Goal: Use online tool/utility: Utilize a website feature to perform a specific function

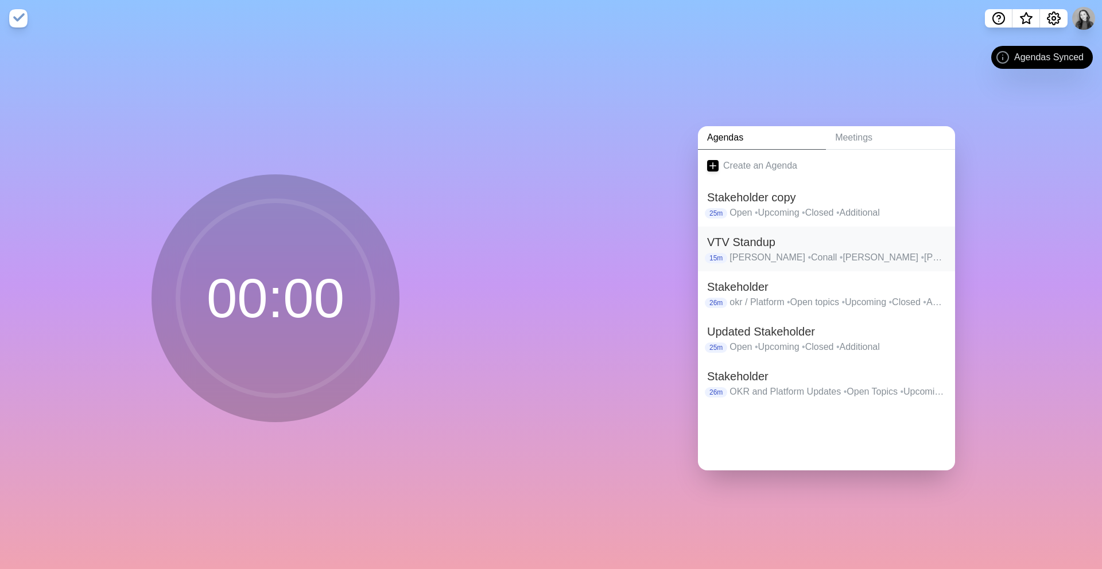
click at [780, 259] on p "[PERSON_NAME] • Conall • [PERSON_NAME] • Philipp • [PERSON_NAME] • Kai • [PERSO…" at bounding box center [837, 258] width 216 height 14
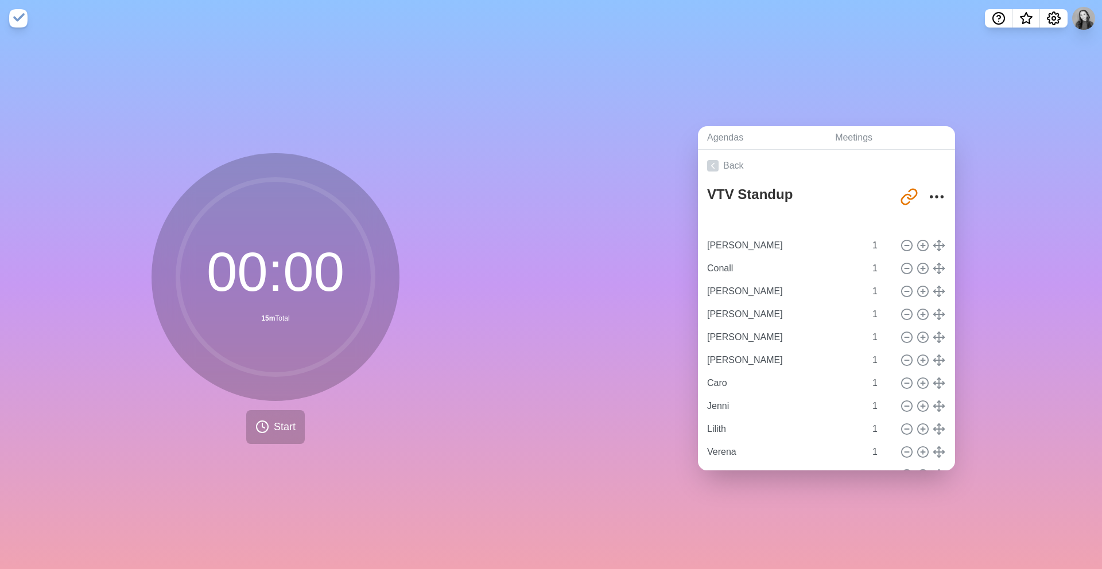
type input "[PERSON_NAME]"
type input "Conall"
type input "[PERSON_NAME]"
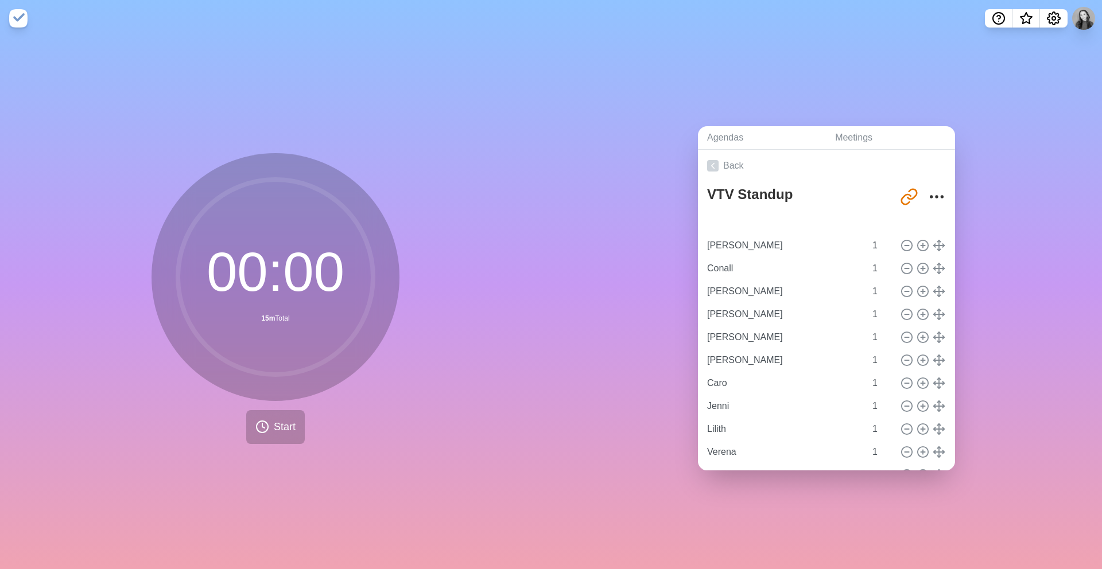
type input "[PERSON_NAME]"
drag, startPoint x: 942, startPoint y: 288, endPoint x: 942, endPoint y: 221, distance: 67.1
click at [906, 379] on icon at bounding box center [906, 383] width 13 height 13
type input "Jenni"
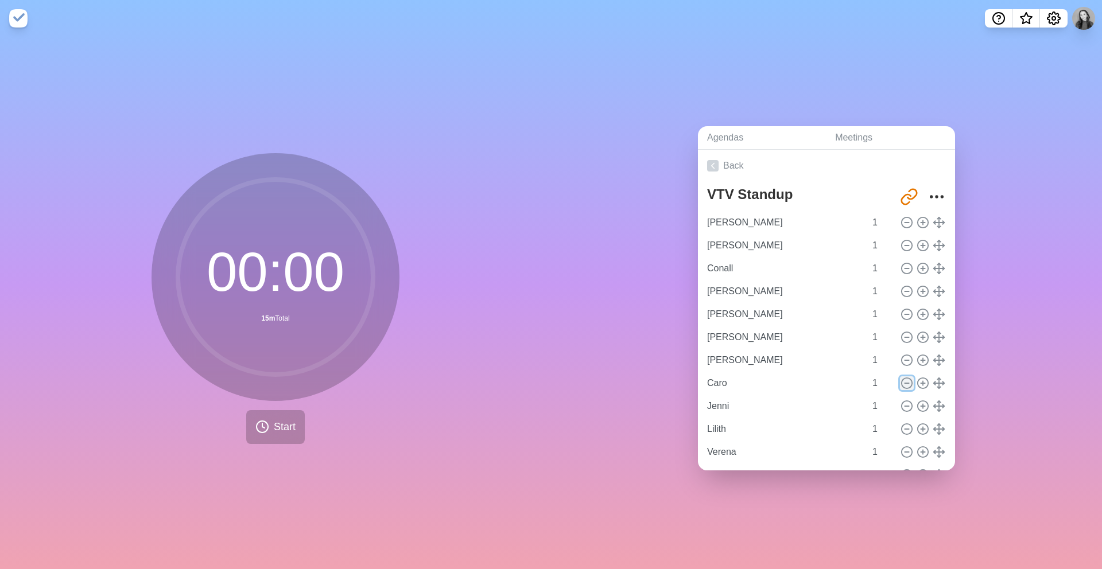
type input "Lilith"
type input "Verena"
type input "[PERSON_NAME]"
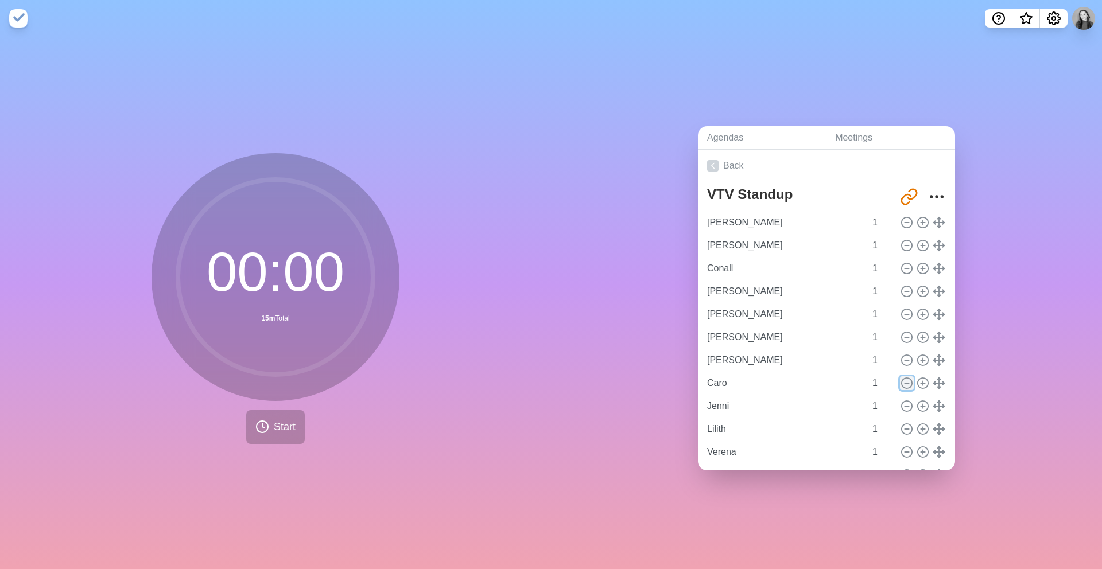
type input "Last Comments?"
type input "Jenni"
type input "[PERSON_NAME]"
type input "Conall"
type input "[PERSON_NAME]"
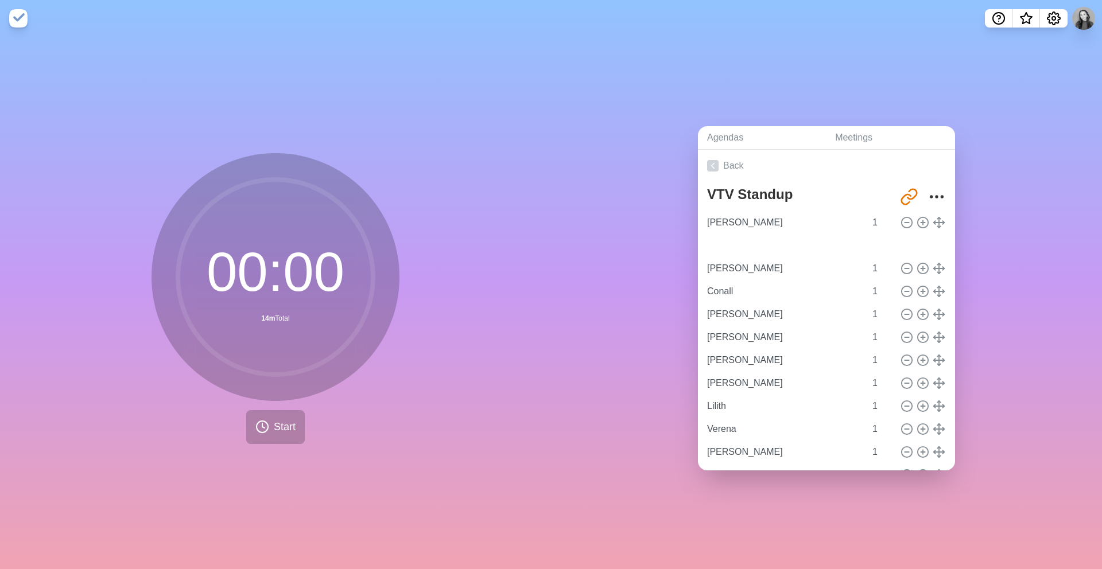
type input "[PERSON_NAME]"
type input "Lilith"
type input "[PERSON_NAME]"
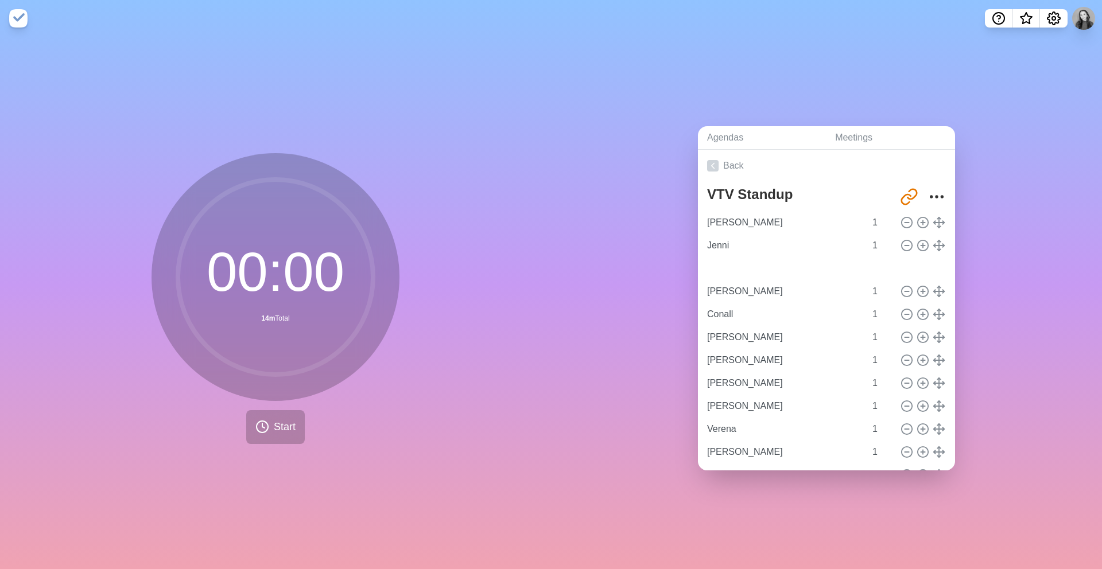
type input "Conall"
type input "[PERSON_NAME]"
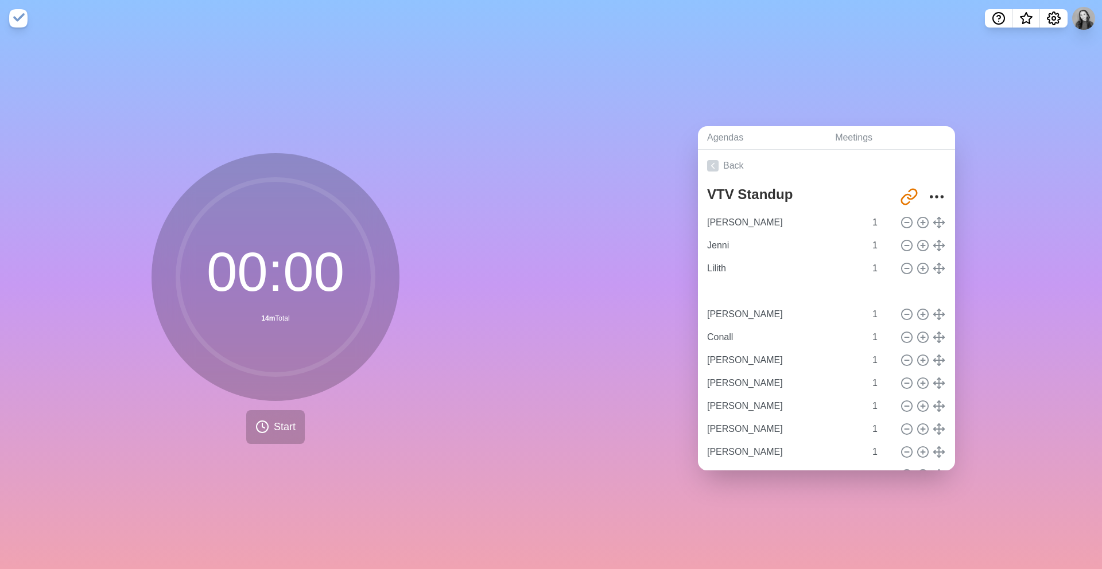
type input "Verena"
type input "[PERSON_NAME]"
type input "Conall"
type input "[PERSON_NAME]"
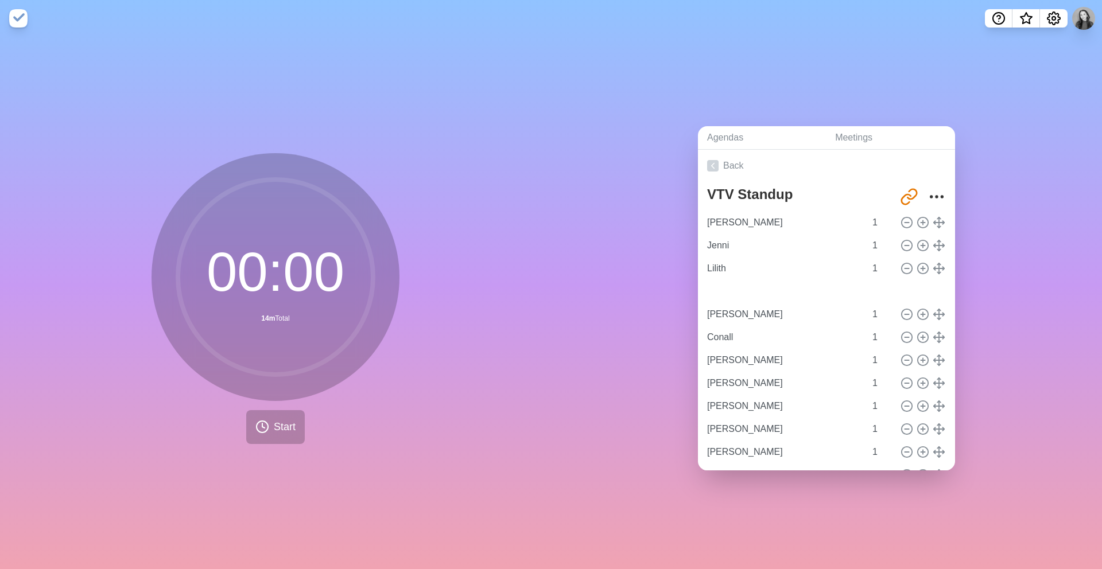
type input "[PERSON_NAME]"
drag, startPoint x: 937, startPoint y: 429, endPoint x: 938, endPoint y: 286, distance: 143.5
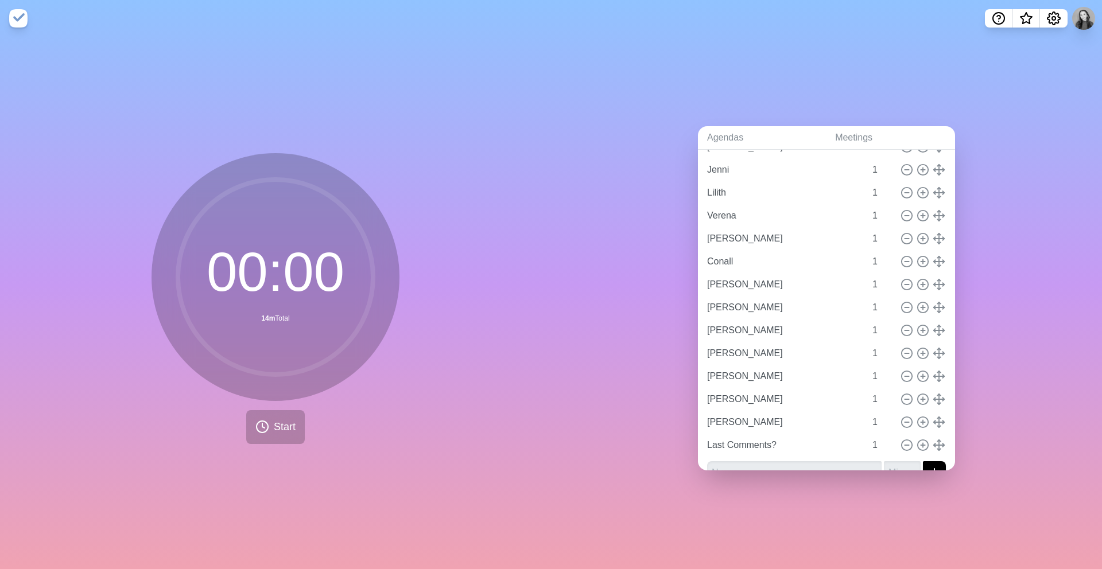
scroll to position [98, 0]
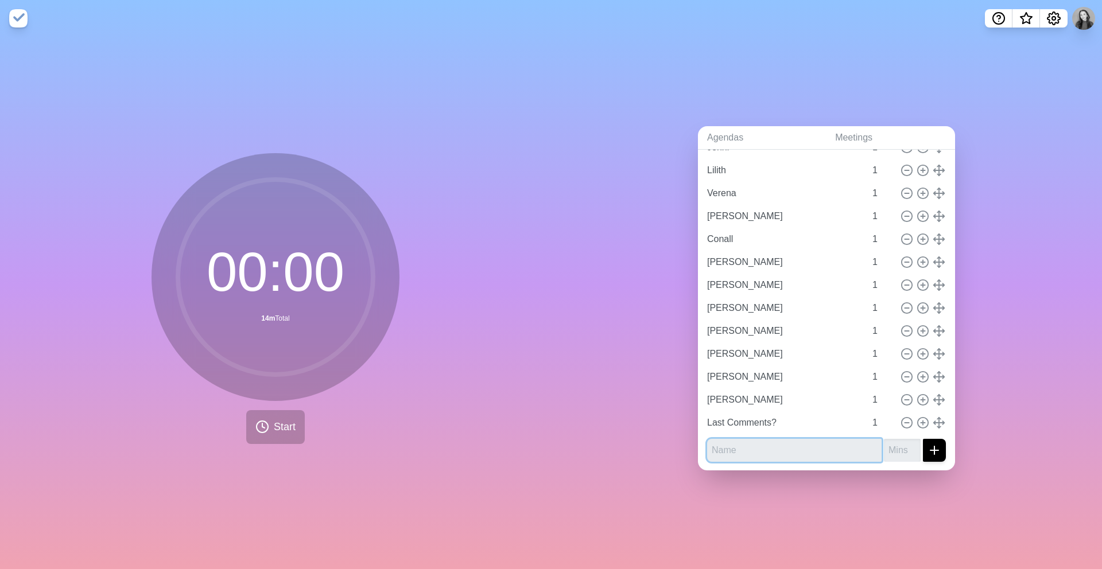
click at [818, 448] on input "text" at bounding box center [794, 450] width 174 height 23
type input "Rasheedat"
click at [923, 439] on button "submit" at bounding box center [934, 450] width 23 height 23
type input "1"
click at [923, 439] on button "submit" at bounding box center [934, 450] width 23 height 23
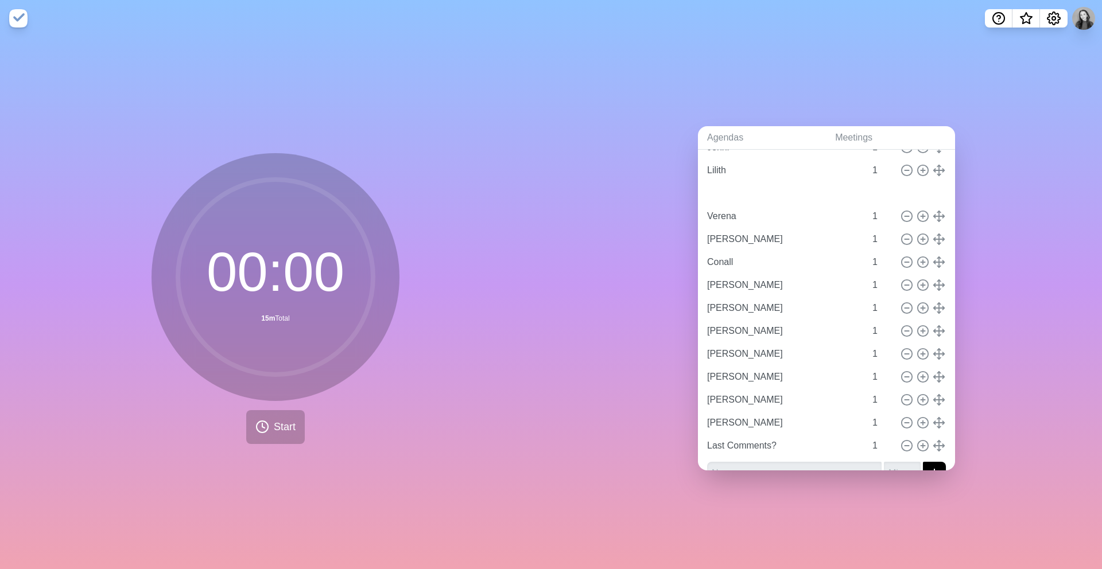
type input "Rasheedat"
type input "Verena"
type input "[PERSON_NAME]"
type input "Conall"
type input "[PERSON_NAME]"
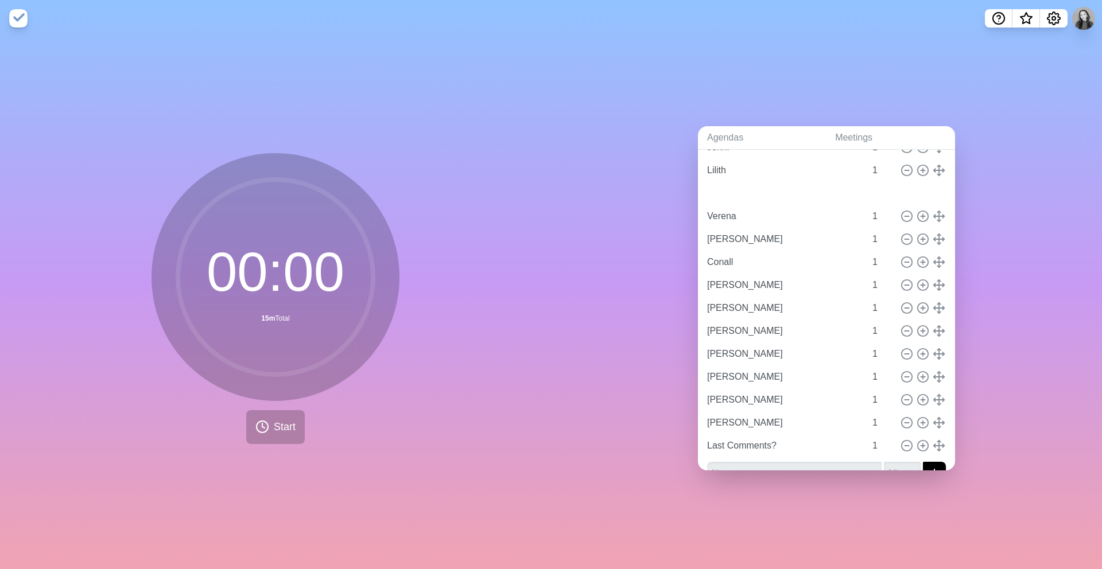
type input "[PERSON_NAME]"
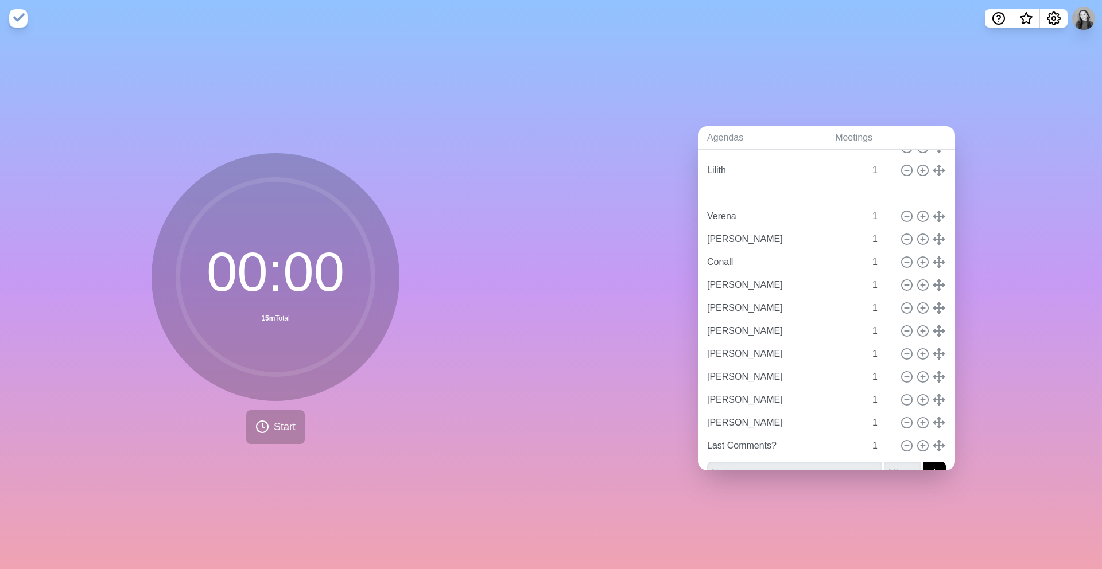
type input "[PERSON_NAME]"
type input "Last Comments?"
drag, startPoint x: 941, startPoint y: 446, endPoint x: 938, endPoint y: 183, distance: 263.4
type input "Verena"
type input "Rasheedat"
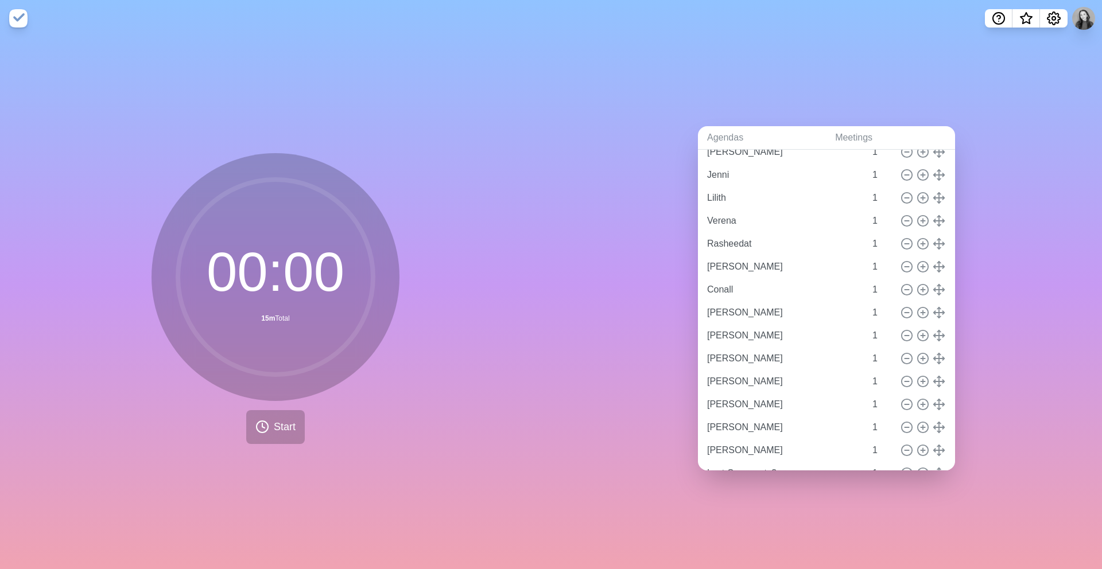
scroll to position [70, 0]
type input "[PERSON_NAME]"
type input "Conall"
type input "[PERSON_NAME]"
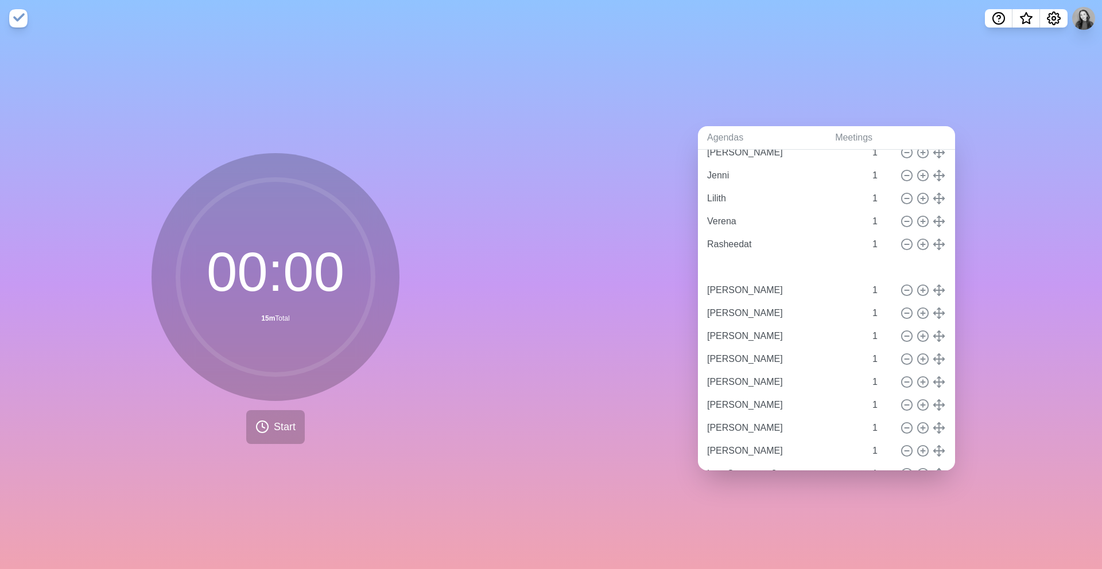
type input "[PERSON_NAME]"
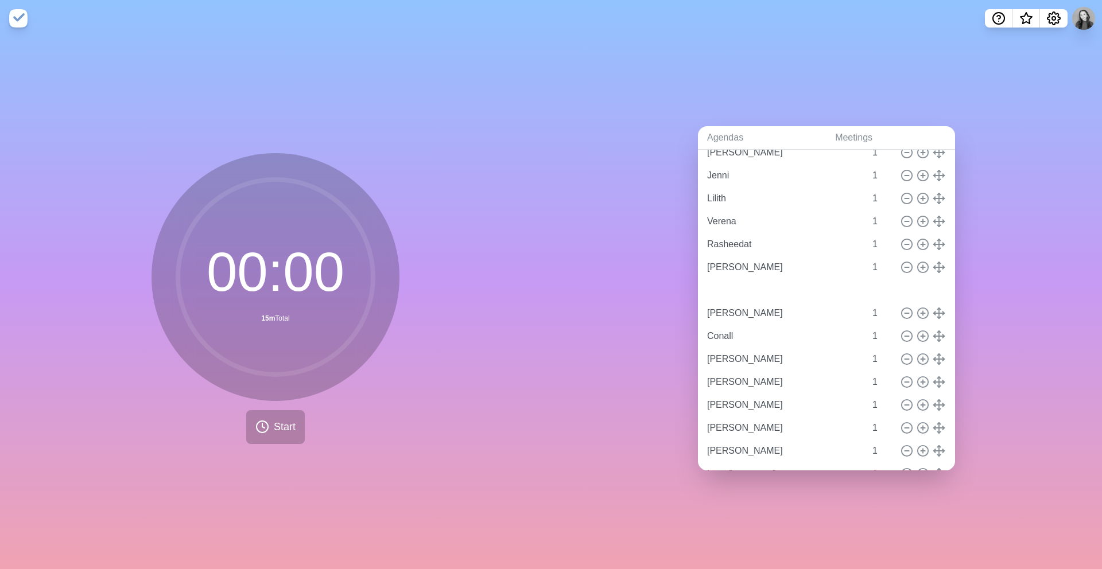
type input "[PERSON_NAME]"
type input "Conall"
type input "[PERSON_NAME]"
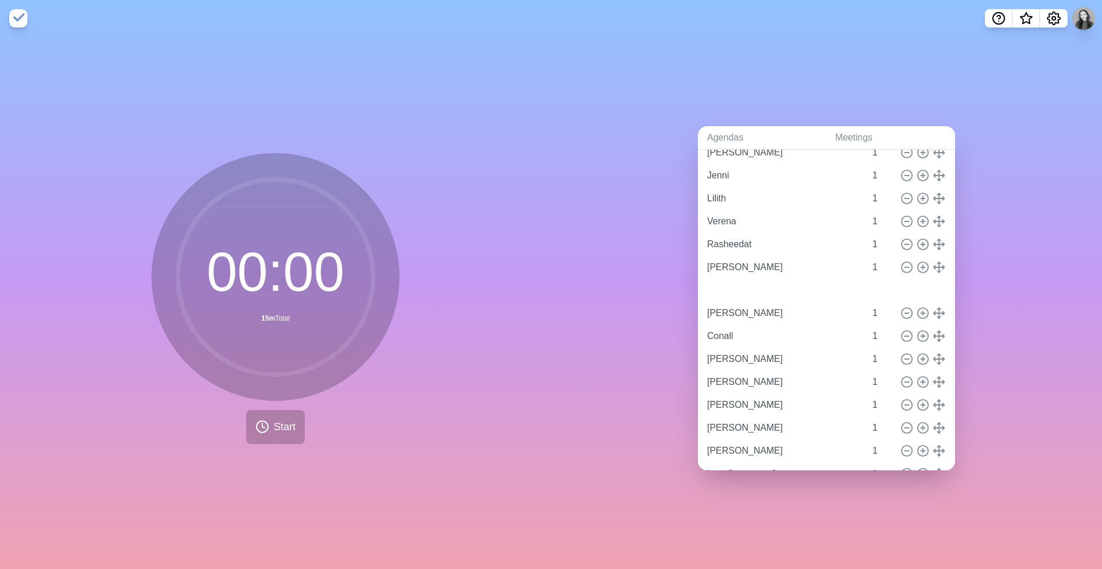
type input "[PERSON_NAME]"
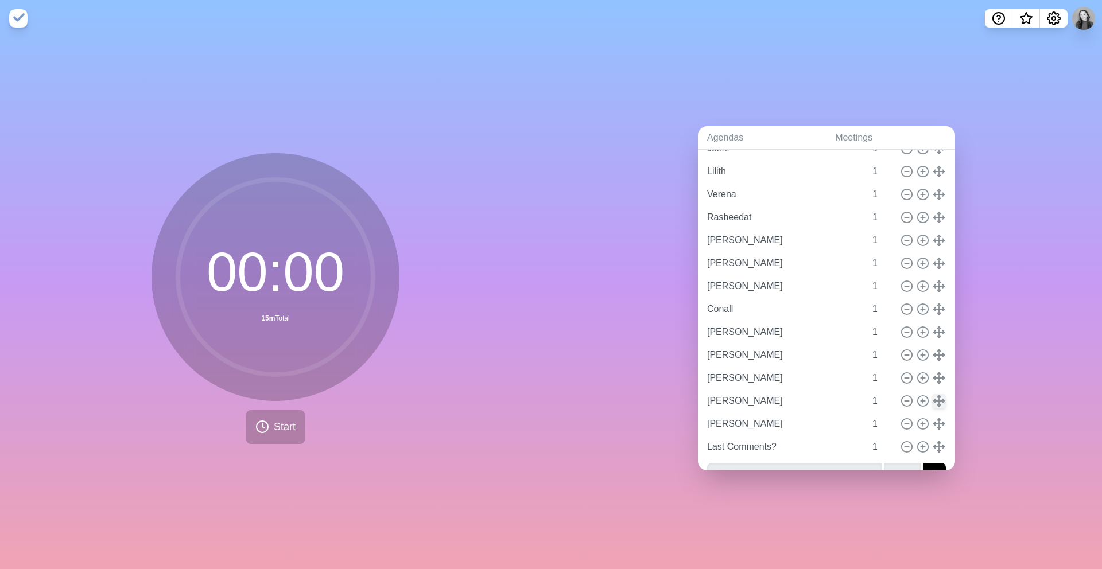
scroll to position [104, 0]
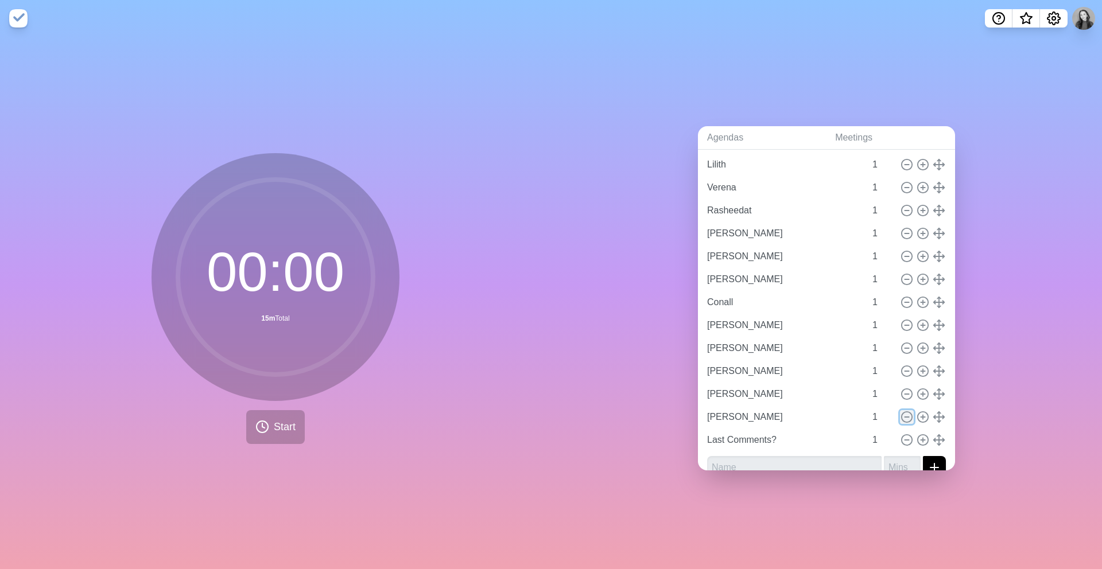
click at [908, 417] on line at bounding box center [906, 417] width 4 height 0
type input "Last Comments?"
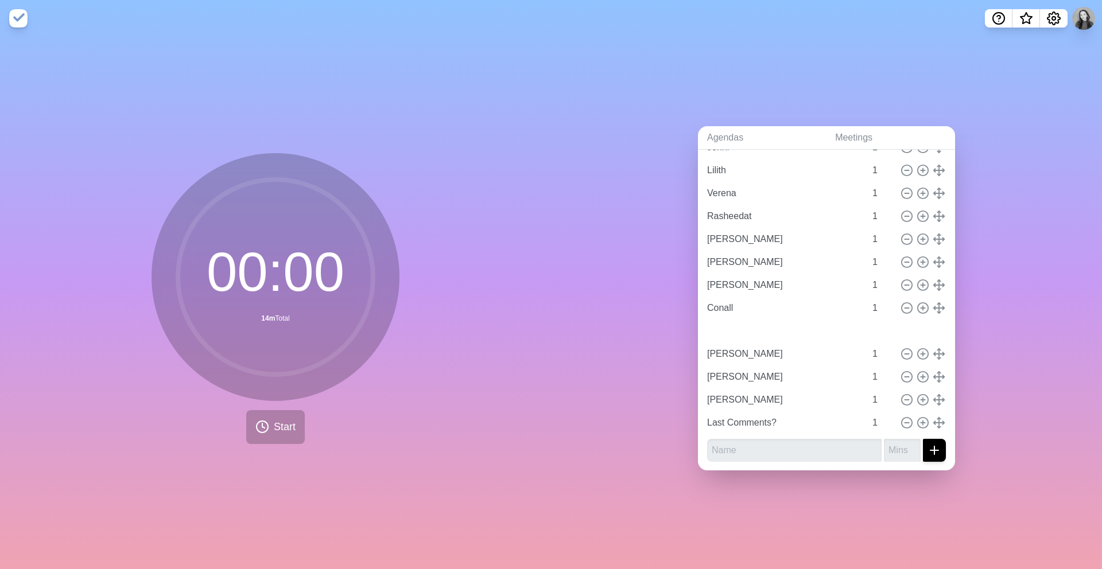
type input "[PERSON_NAME]"
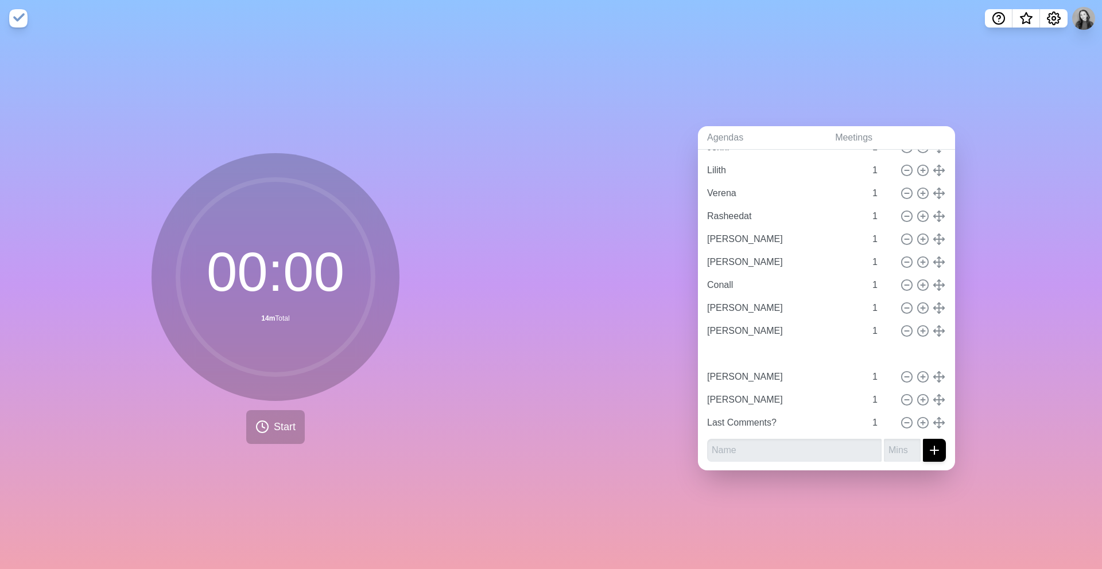
type input "[PERSON_NAME]"
type input "Conall"
drag, startPoint x: 938, startPoint y: 281, endPoint x: 936, endPoint y: 362, distance: 81.5
type input "[PERSON_NAME]"
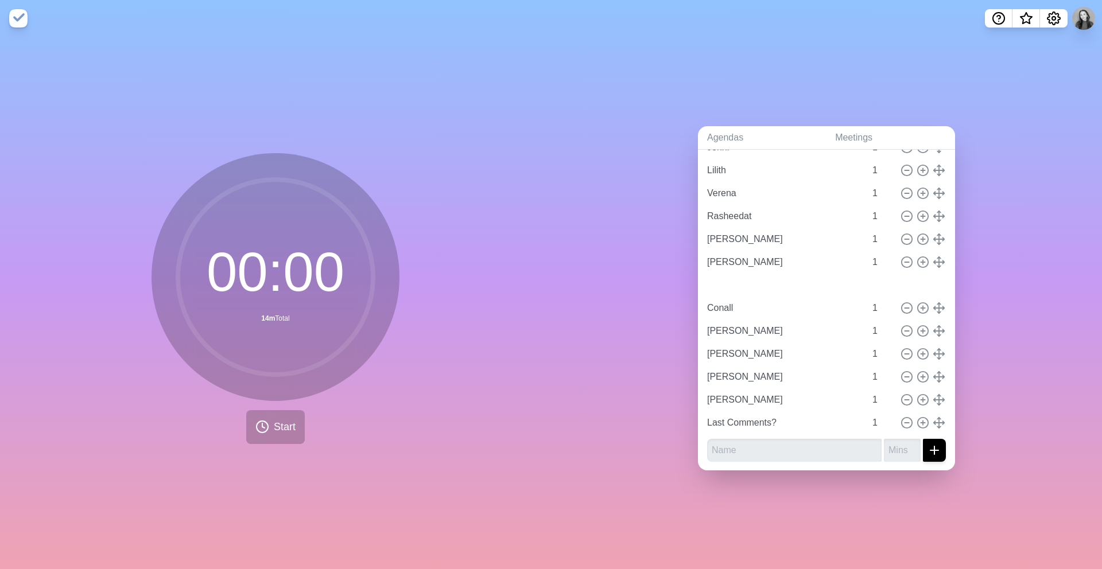
type input "Conall"
type input "[PERSON_NAME]"
click at [784, 452] on input "text" at bounding box center [794, 450] width 174 height 23
type input "Olli"
click at [923, 439] on button "submit" at bounding box center [934, 450] width 23 height 23
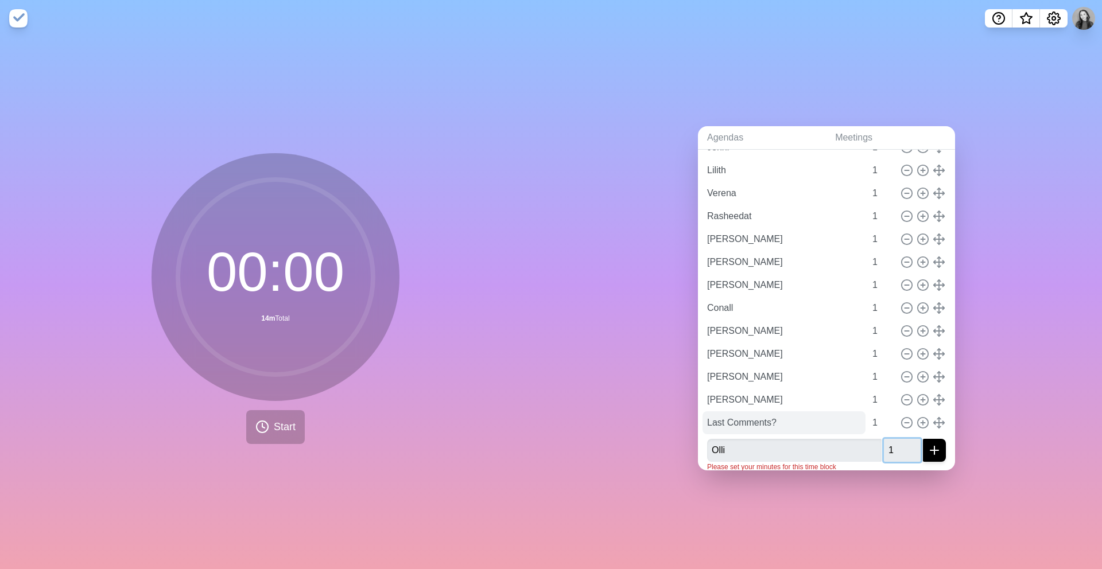
type input "1"
click at [923, 439] on button "submit" at bounding box center [934, 450] width 23 height 23
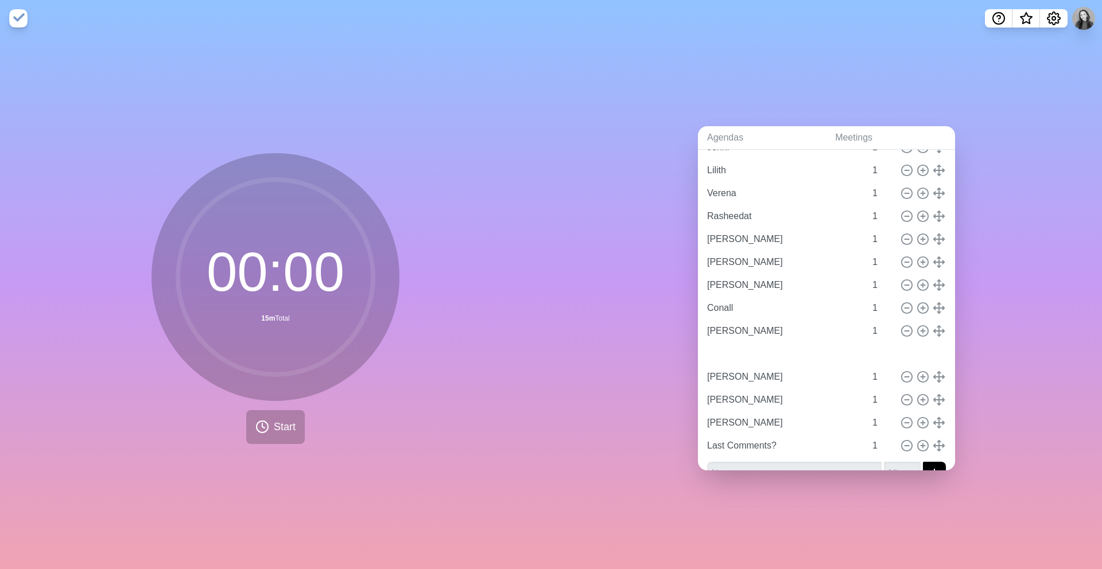
type input "Olli"
type input "[PERSON_NAME]"
type input "Last Comments?"
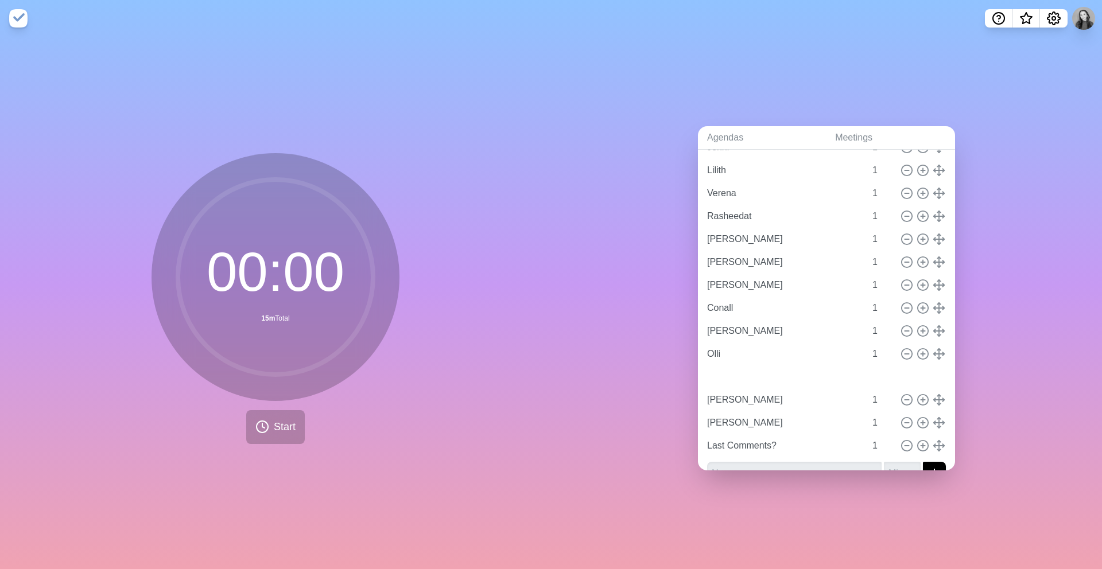
type input "[PERSON_NAME]"
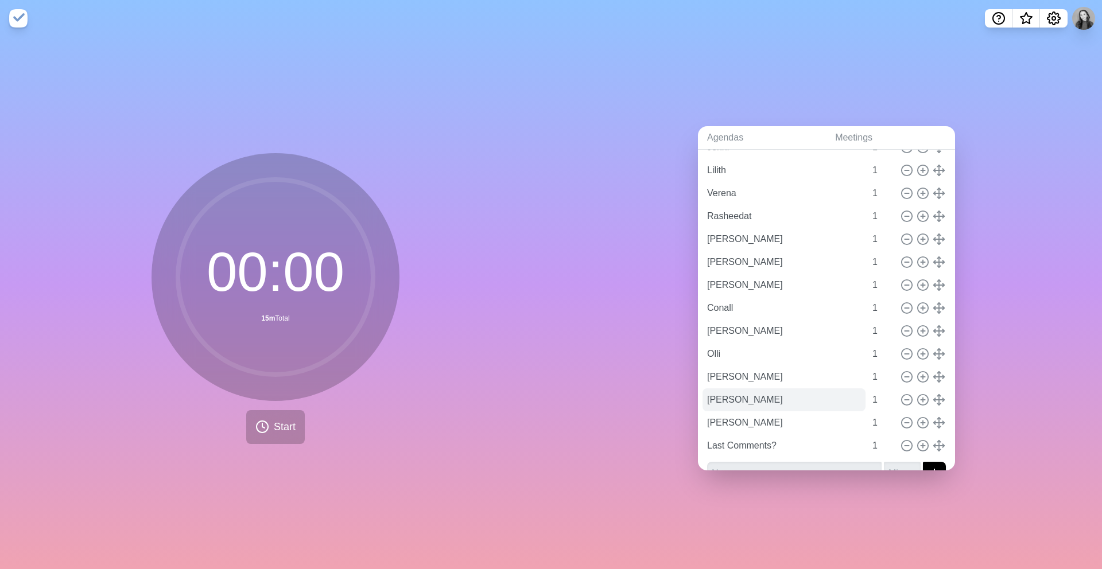
scroll to position [121, 0]
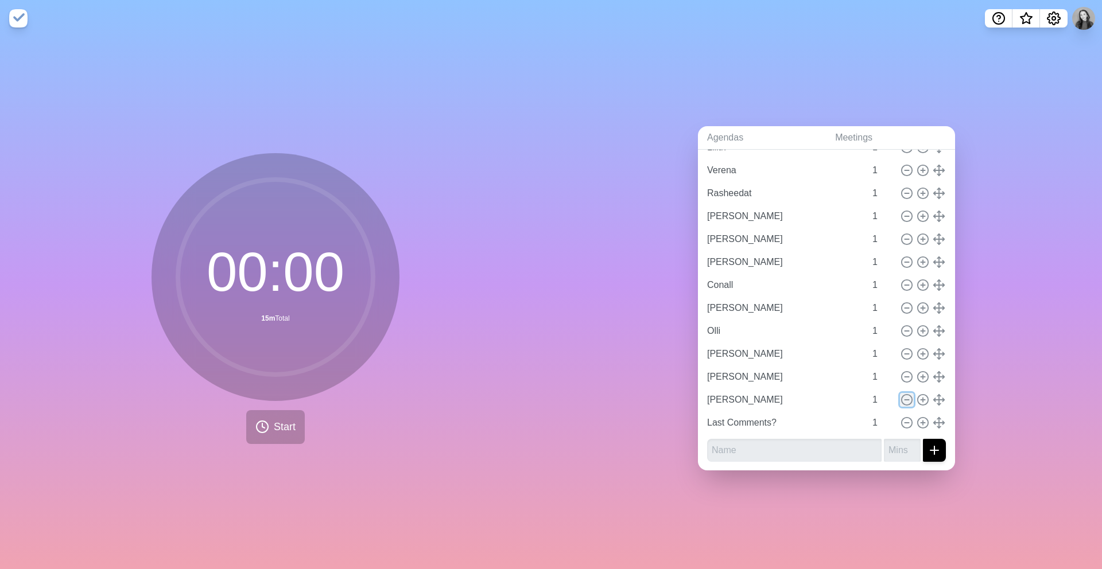
click at [906, 401] on icon at bounding box center [906, 400] width 13 height 13
type input "Last Comments?"
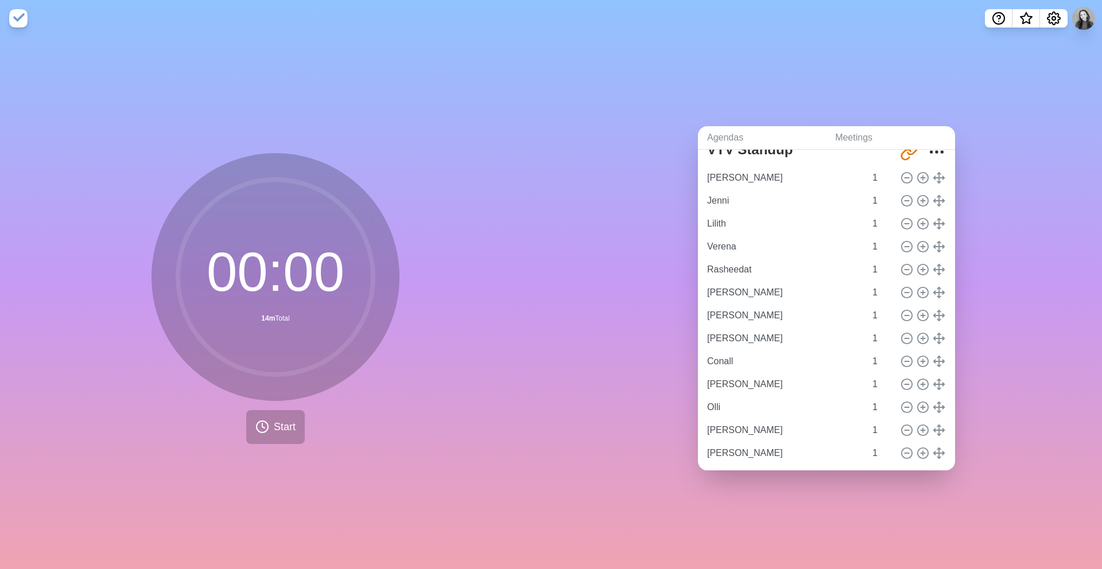
scroll to position [0, 0]
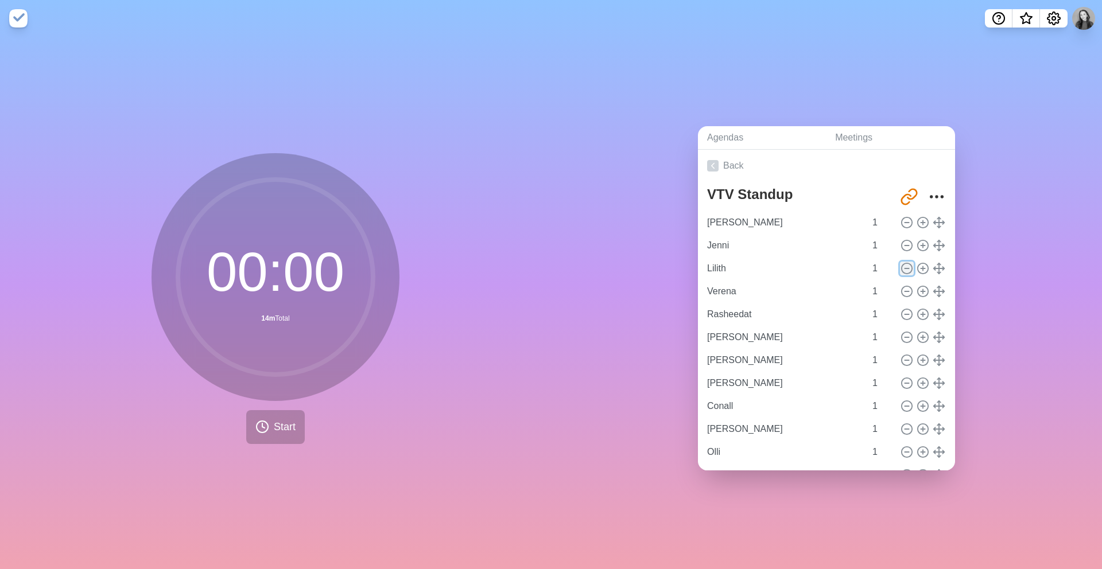
click at [905, 266] on icon at bounding box center [906, 268] width 13 height 13
type input "Verena"
type input "Rasheedat"
type input "[PERSON_NAME]"
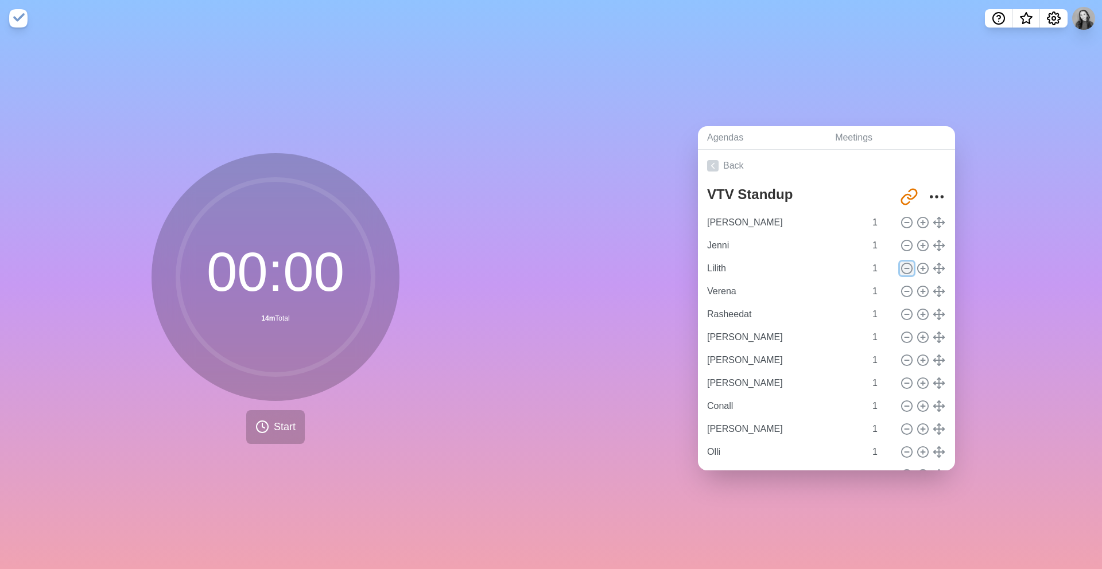
type input "[PERSON_NAME]"
type input "Conall"
type input "[PERSON_NAME]"
type input "Olli"
type input "[PERSON_NAME]"
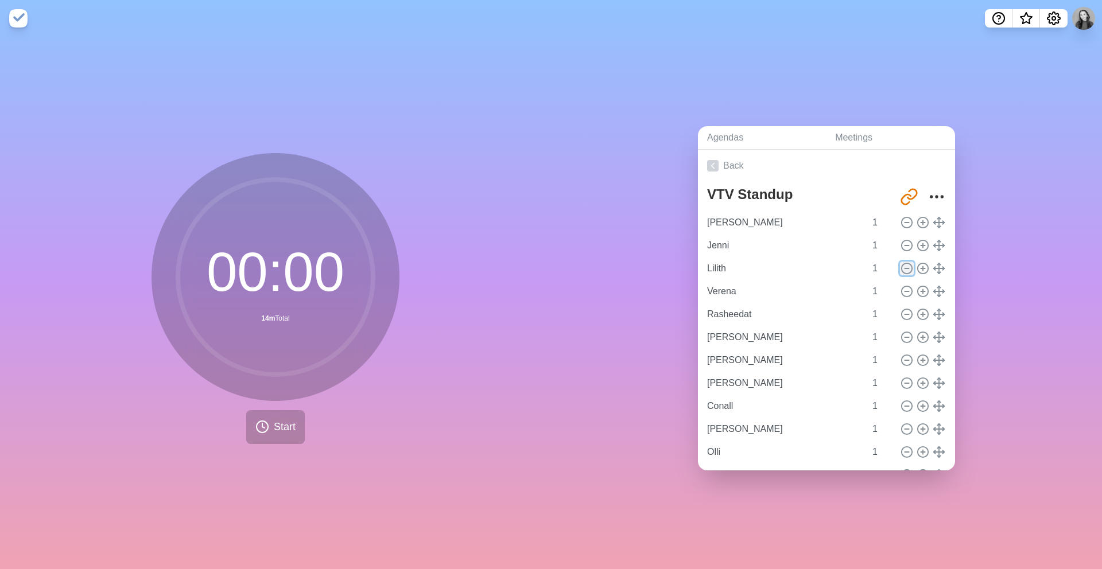
type input "[PERSON_NAME]"
type input "Last Comments?"
click at [284, 425] on span "Start" at bounding box center [285, 427] width 22 height 15
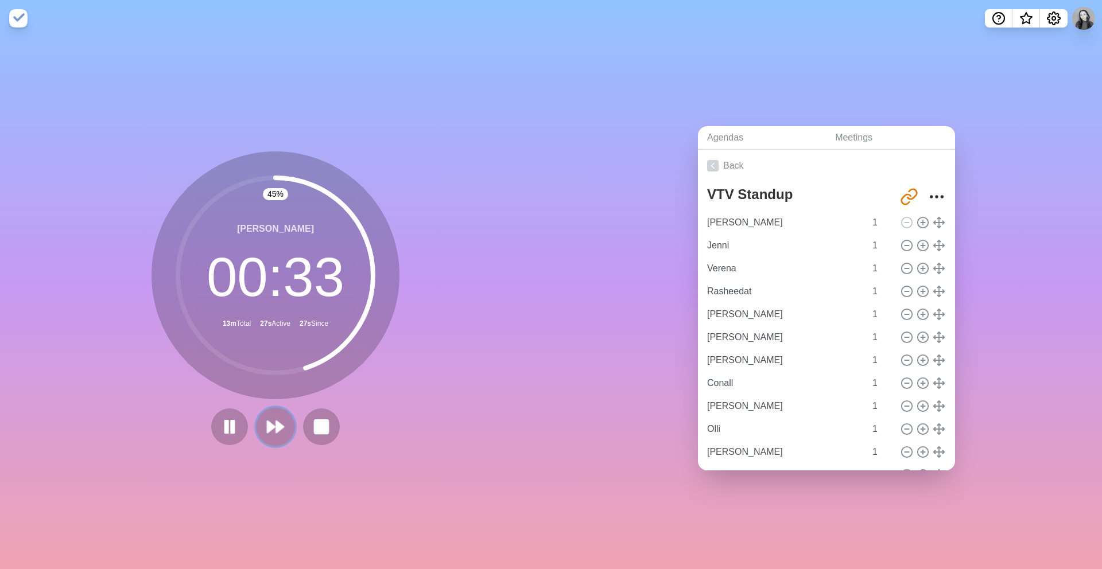
click at [274, 429] on icon at bounding box center [276, 427] width 20 height 20
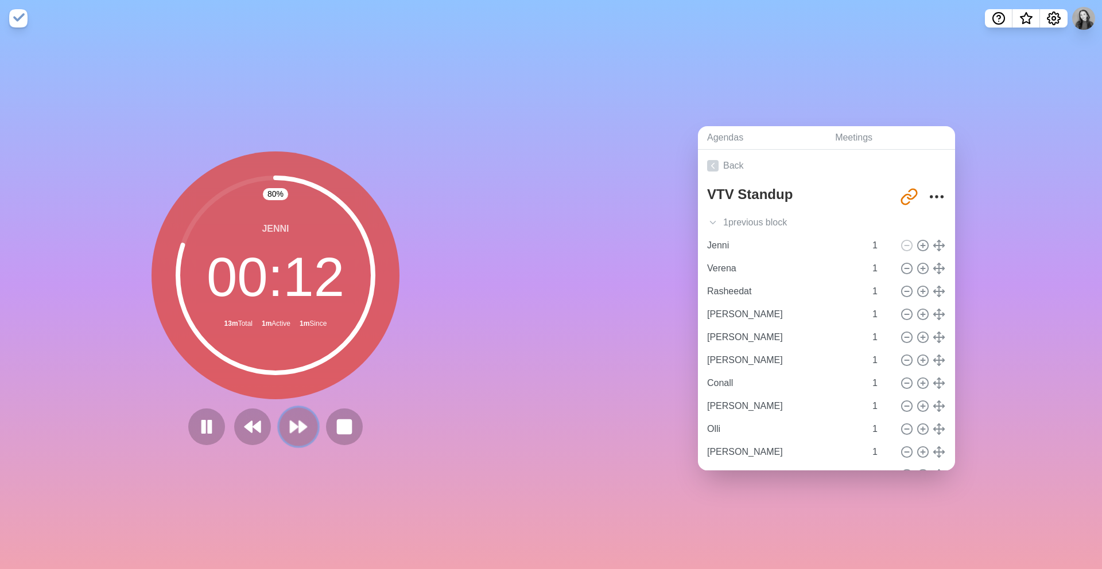
click at [300, 430] on polygon at bounding box center [302, 426] width 7 height 11
click at [303, 421] on icon at bounding box center [299, 427] width 20 height 20
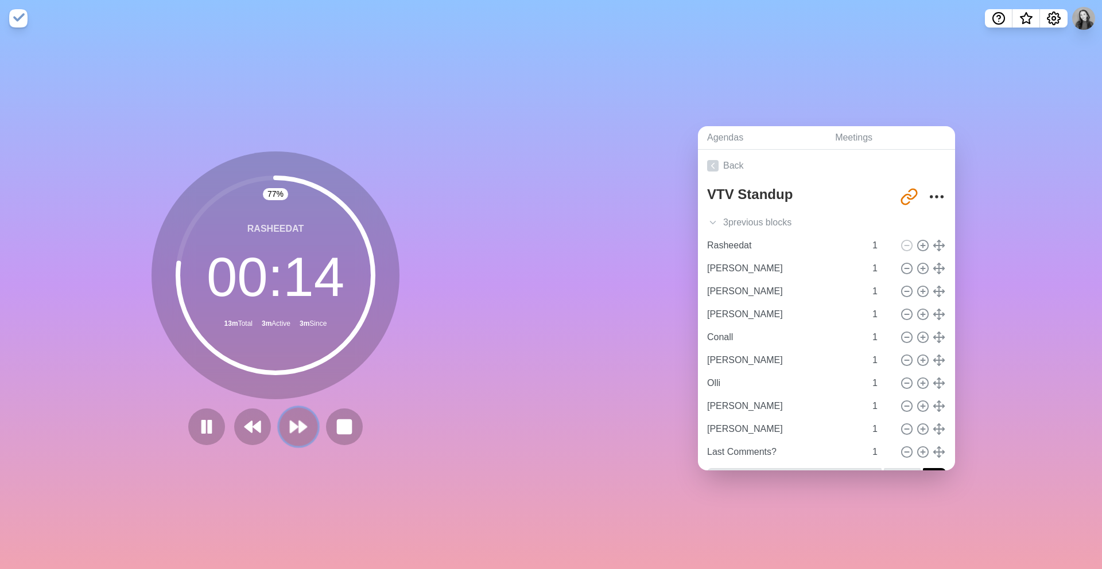
click at [301, 421] on icon at bounding box center [299, 427] width 20 height 20
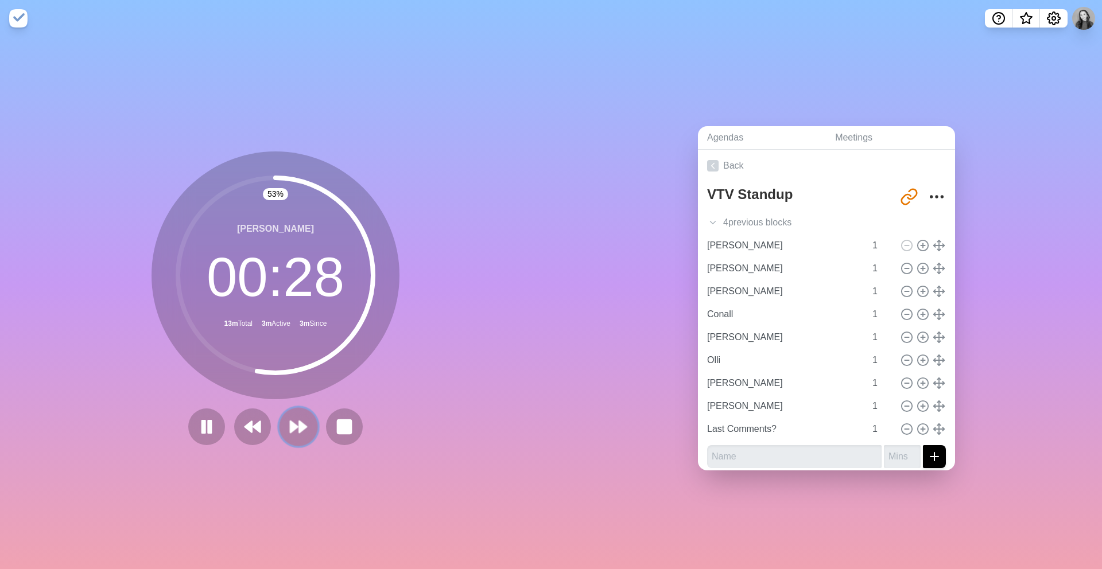
click at [300, 422] on polygon at bounding box center [302, 426] width 7 height 11
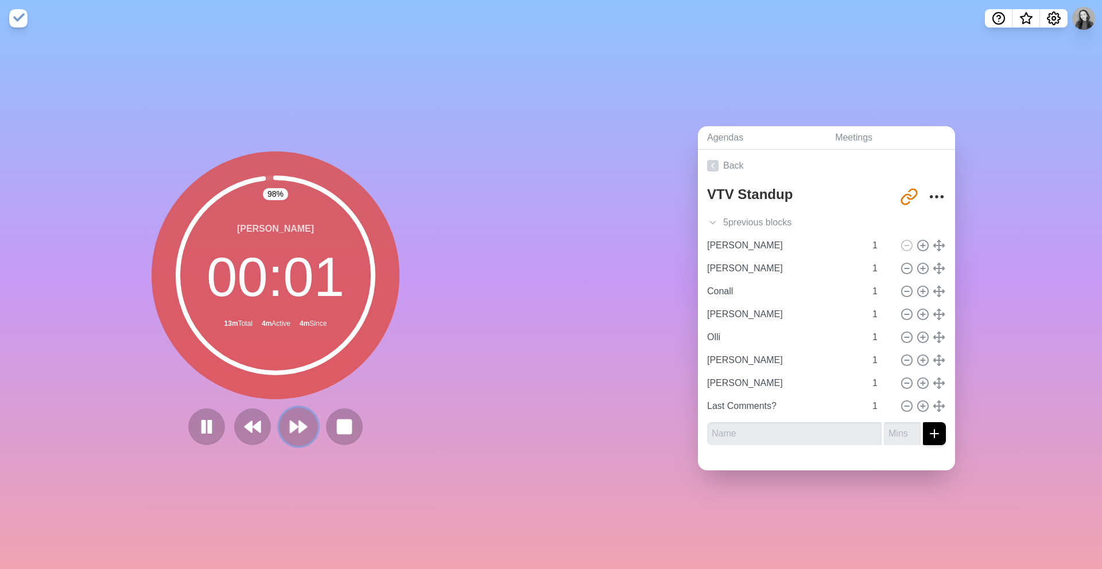
click at [304, 430] on icon at bounding box center [299, 427] width 20 height 20
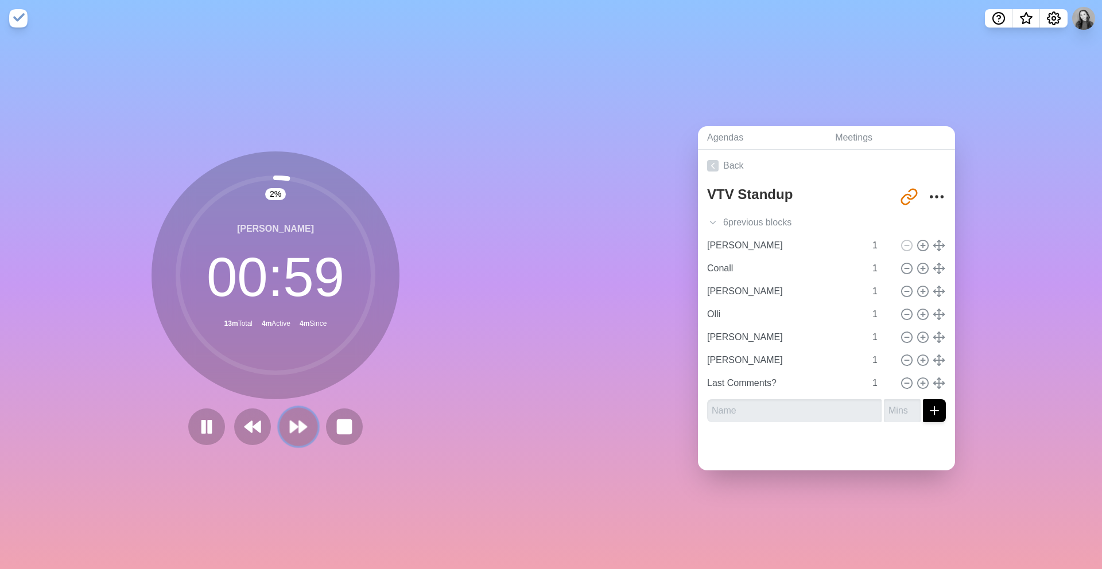
click at [304, 430] on icon at bounding box center [299, 427] width 20 height 20
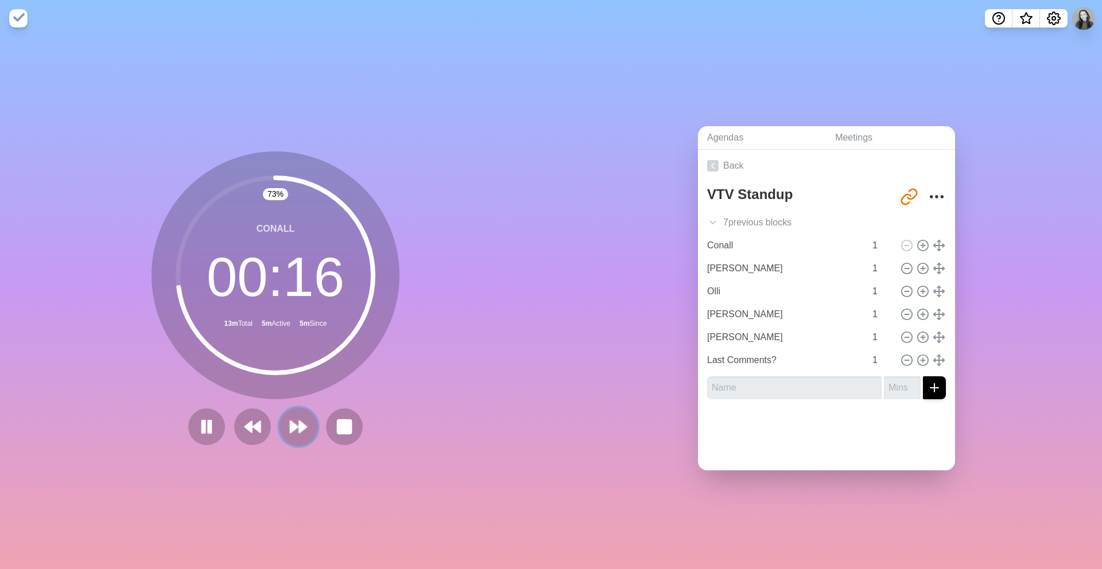
click at [289, 417] on icon at bounding box center [299, 427] width 20 height 20
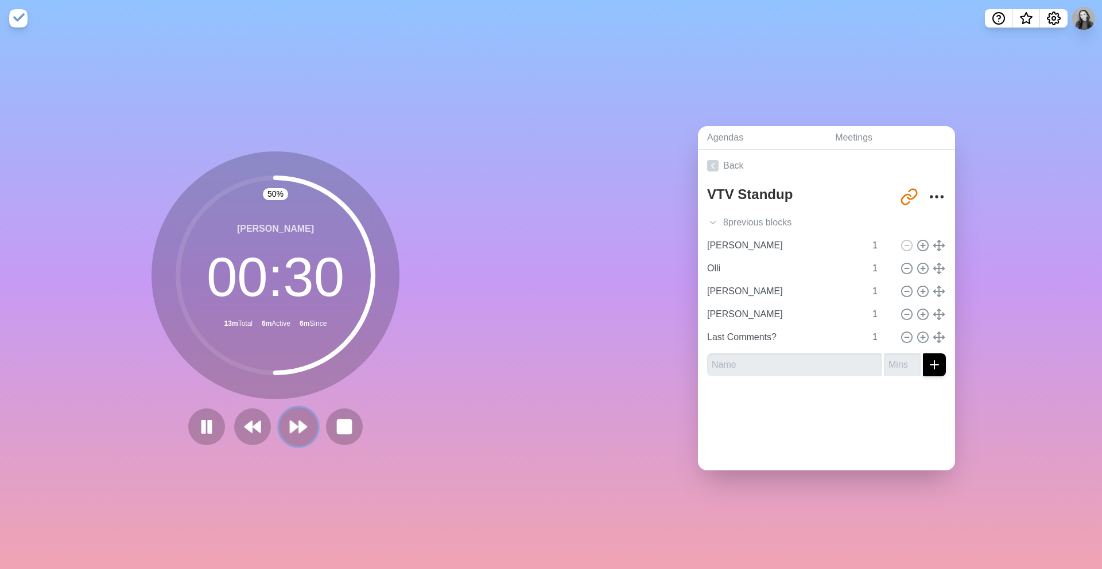
click at [294, 428] on polygon at bounding box center [293, 426] width 7 height 11
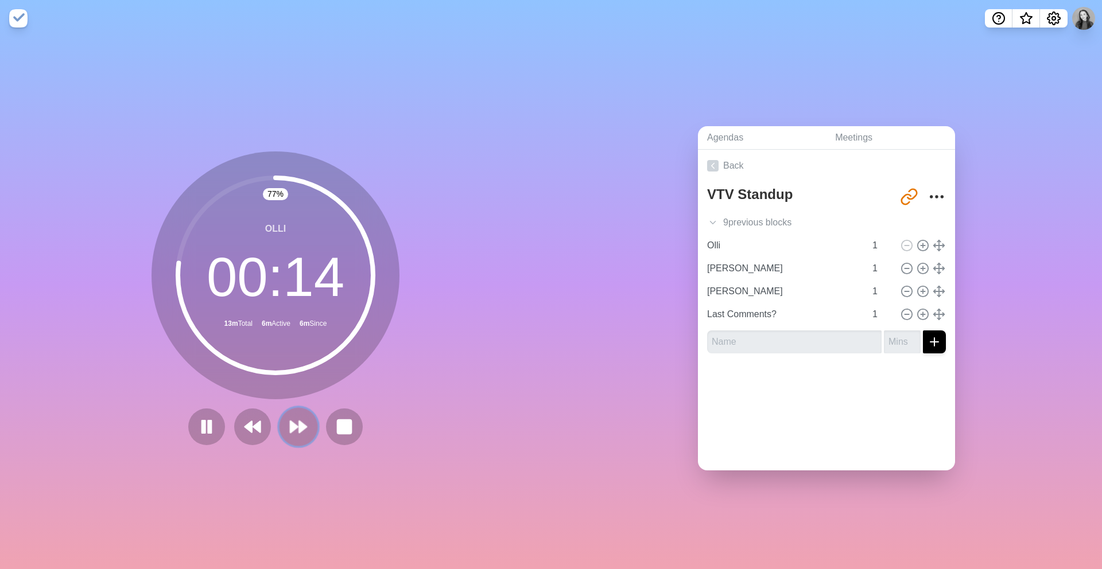
click at [298, 435] on icon at bounding box center [299, 427] width 20 height 20
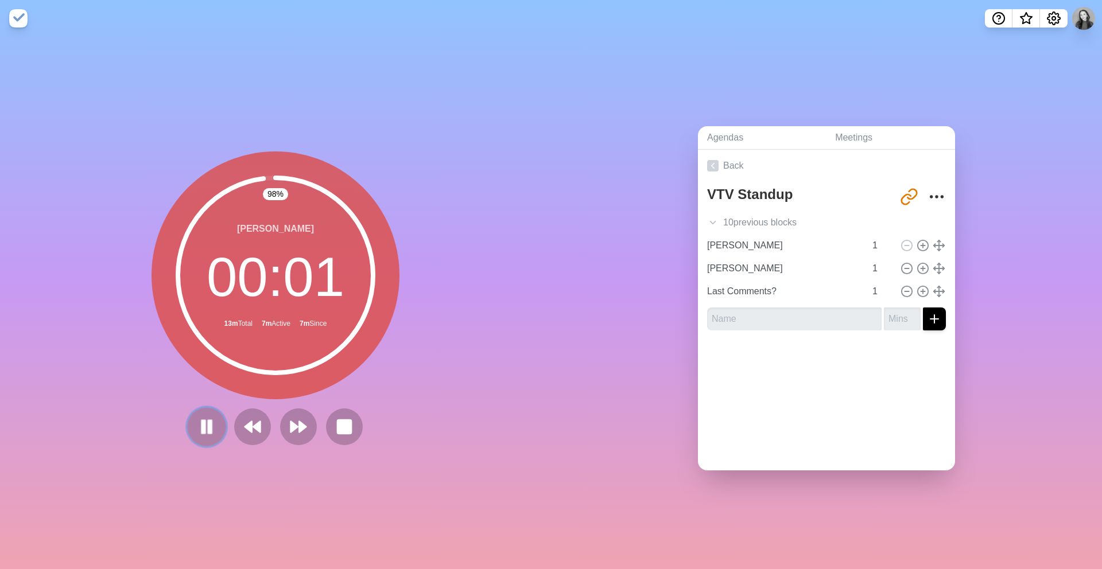
click at [208, 433] on rect at bounding box center [209, 427] width 3 height 13
click at [208, 433] on icon at bounding box center [206, 427] width 18 height 18
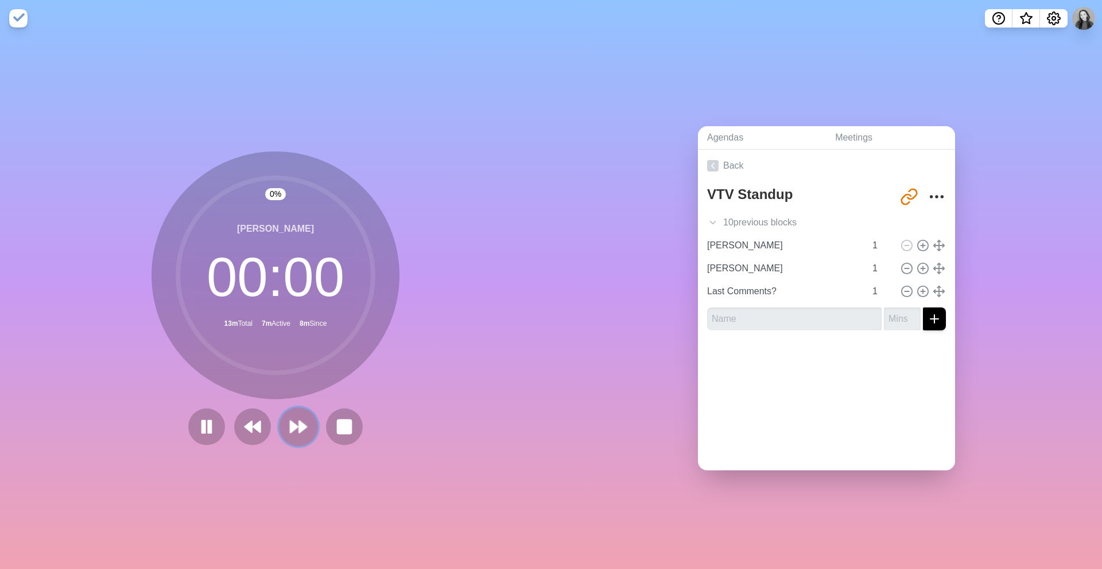
click at [294, 432] on icon at bounding box center [299, 427] width 20 height 20
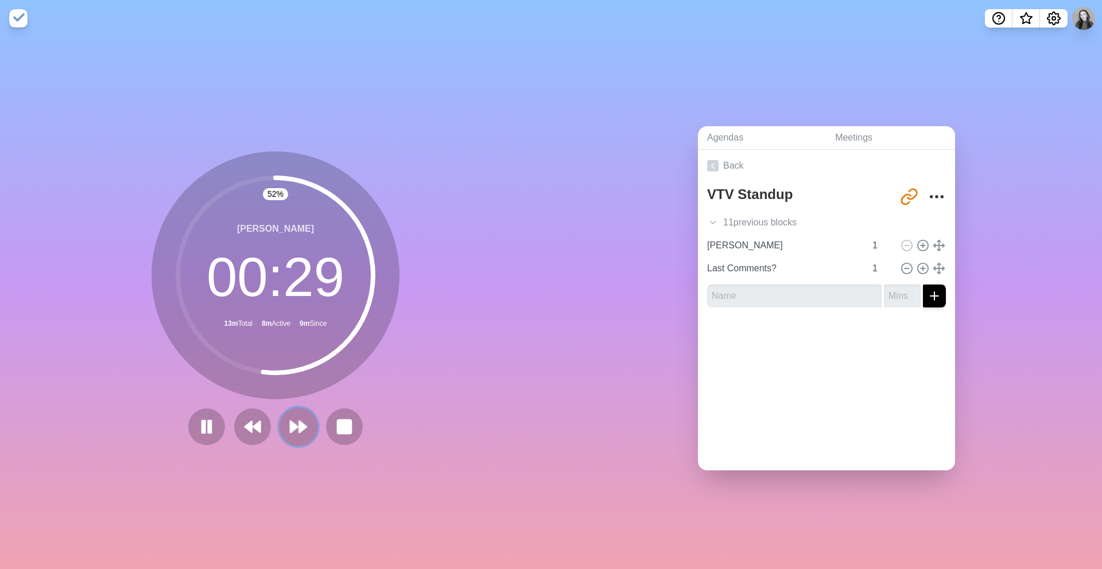
click at [293, 432] on icon at bounding box center [299, 427] width 20 height 20
